Goal: Find specific page/section: Find specific page/section

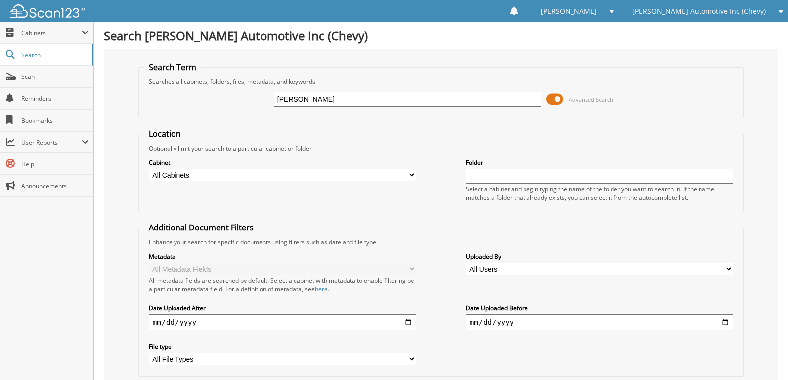
type input "[PERSON_NAME]"
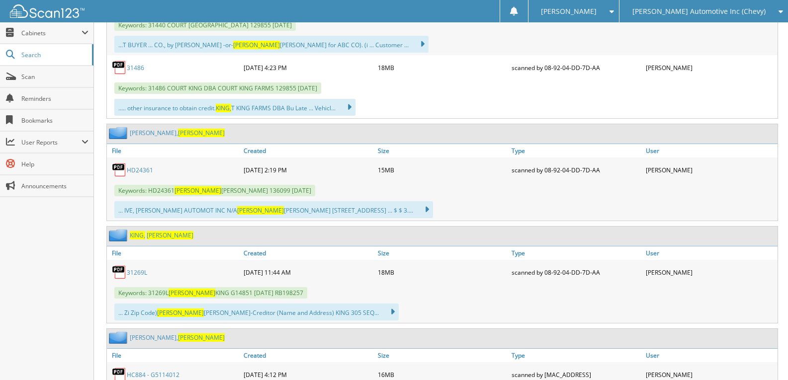
click at [134, 274] on link "31269L" at bounding box center [137, 273] width 20 height 8
